Goal: Task Accomplishment & Management: Check status

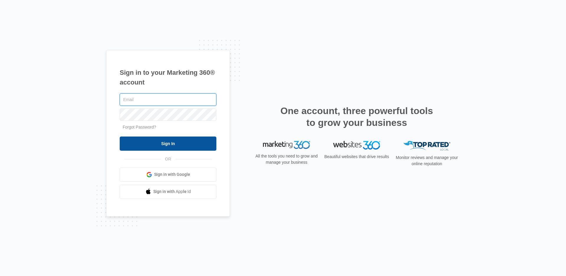
type input "[PERSON_NAME][EMAIL_ADDRESS][DOMAIN_NAME]"
click at [171, 143] on input "Sign In" at bounding box center [168, 143] width 97 height 14
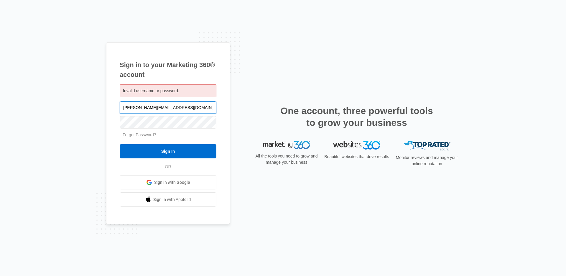
click at [200, 107] on input "[PERSON_NAME][EMAIL_ADDRESS][DOMAIN_NAME]" at bounding box center [168, 107] width 97 height 12
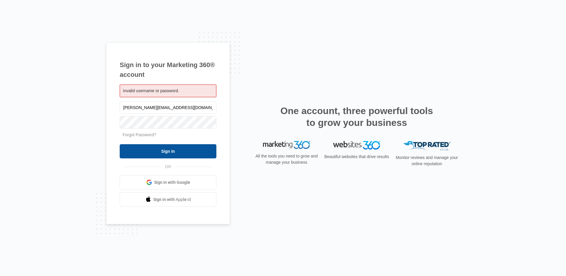
click at [180, 152] on input "Sign In" at bounding box center [168, 151] width 97 height 14
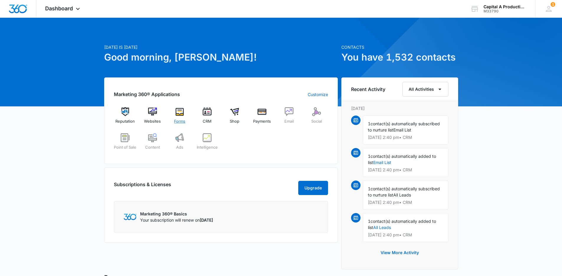
click at [181, 114] on img at bounding box center [179, 111] width 9 height 9
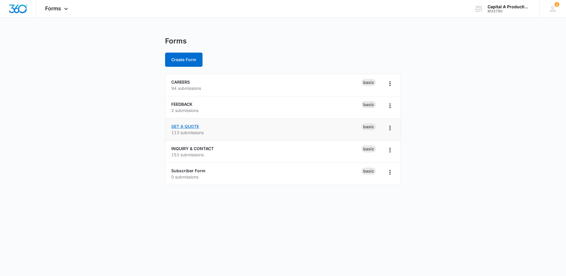
click at [194, 127] on link "GET A QUOTE" at bounding box center [185, 126] width 28 height 5
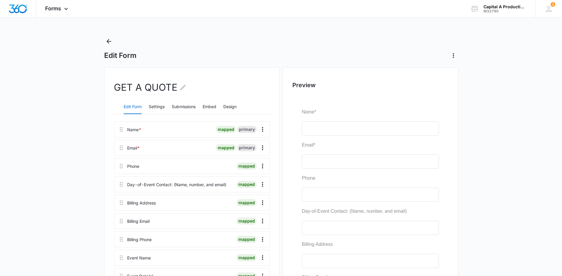
scroll to position [68, 0]
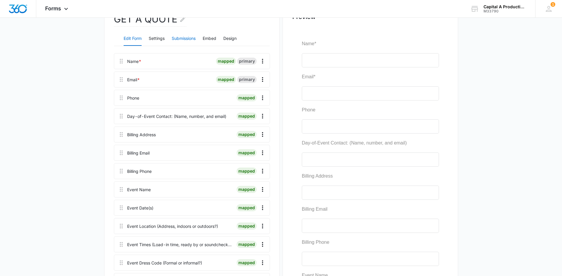
click at [187, 43] on button "Submissions" at bounding box center [184, 39] width 24 height 14
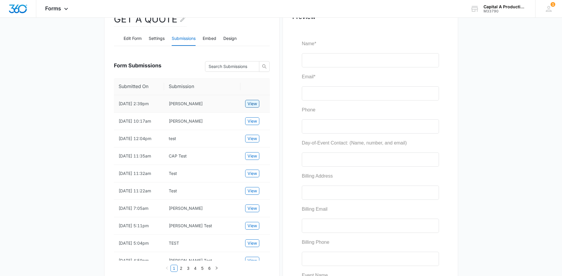
click at [251, 106] on span "View" at bounding box center [252, 103] width 9 height 6
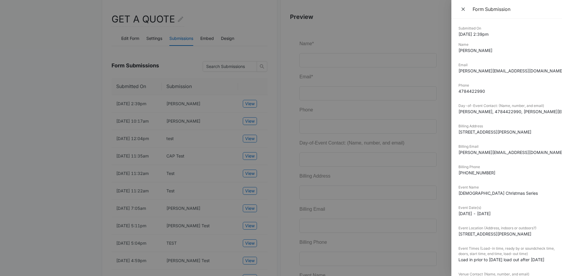
click at [488, 111] on dd "[PERSON_NAME], 4784422990, [PERSON_NAME][EMAIL_ADDRESS][DOMAIN_NAME]" at bounding box center [506, 111] width 96 height 6
click at [467, 153] on dd "[PERSON_NAME][EMAIL_ADDRESS][DOMAIN_NAME]" at bounding box center [506, 152] width 96 height 6
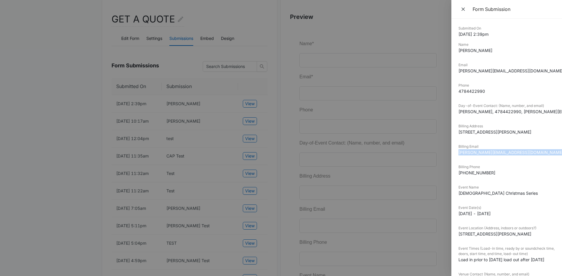
click at [478, 174] on dd "[PHONE_NUMBER]" at bounding box center [506, 172] width 96 height 6
click at [471, 130] on dd "[STREET_ADDRESS][PERSON_NAME]" at bounding box center [506, 132] width 96 height 6
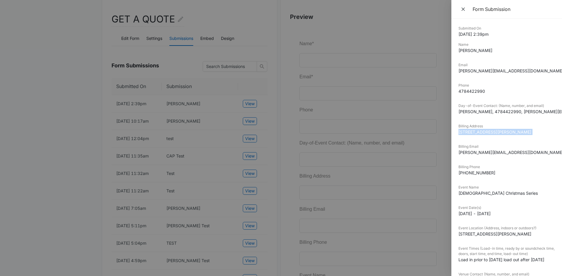
click at [471, 130] on dd "[STREET_ADDRESS][PERSON_NAME]" at bounding box center [506, 132] width 96 height 6
click at [498, 152] on dd "[PERSON_NAME][EMAIL_ADDRESS][DOMAIN_NAME]" at bounding box center [506, 152] width 96 height 6
click at [487, 174] on dd "[PHONE_NUMBER]" at bounding box center [506, 172] width 96 height 6
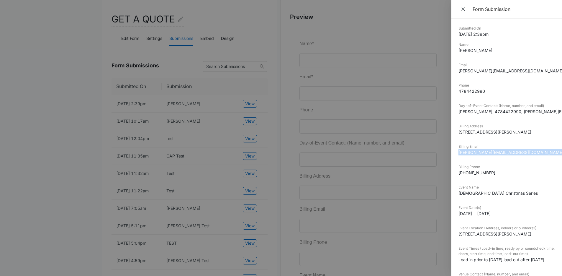
click at [487, 174] on dd "[PHONE_NUMBER]" at bounding box center [506, 172] width 96 height 6
click at [500, 195] on dd "[DEMOGRAPHIC_DATA] Christmas Series" at bounding box center [506, 193] width 96 height 6
